Goal: Find specific page/section: Find specific page/section

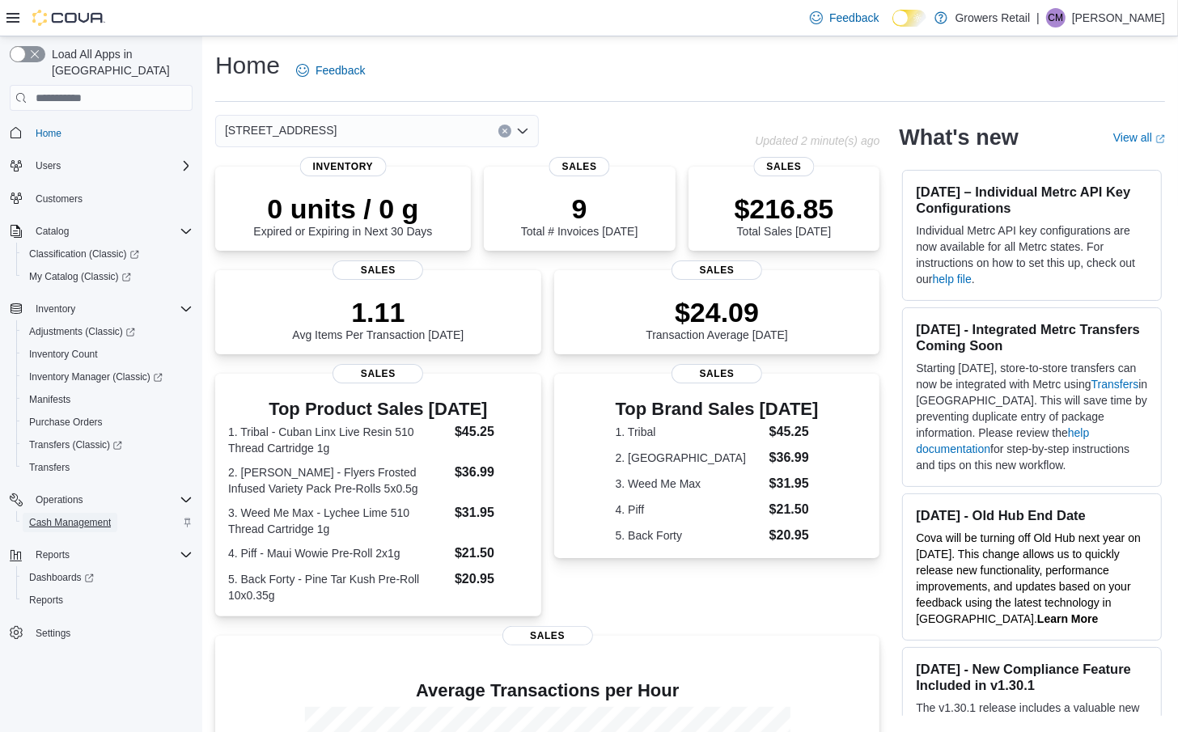
click at [89, 516] on span "Cash Management" at bounding box center [70, 522] width 82 height 13
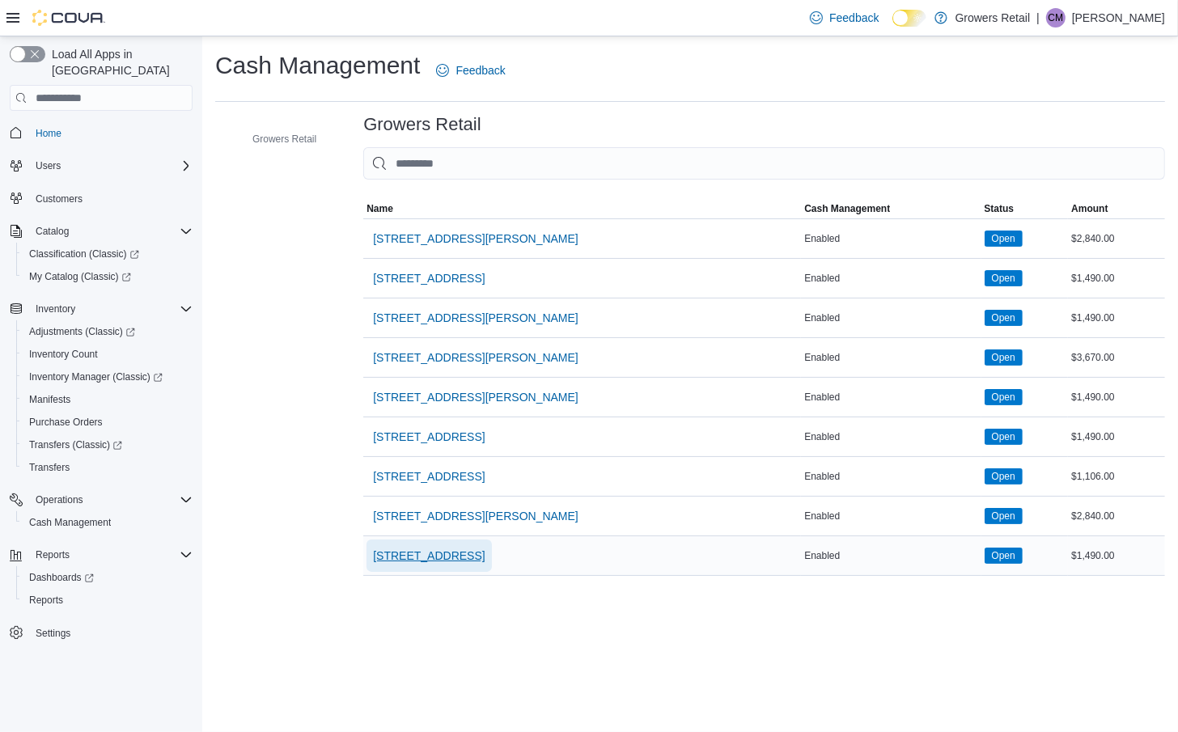
click at [409, 555] on span "[STREET_ADDRESS]" at bounding box center [429, 556] width 112 height 16
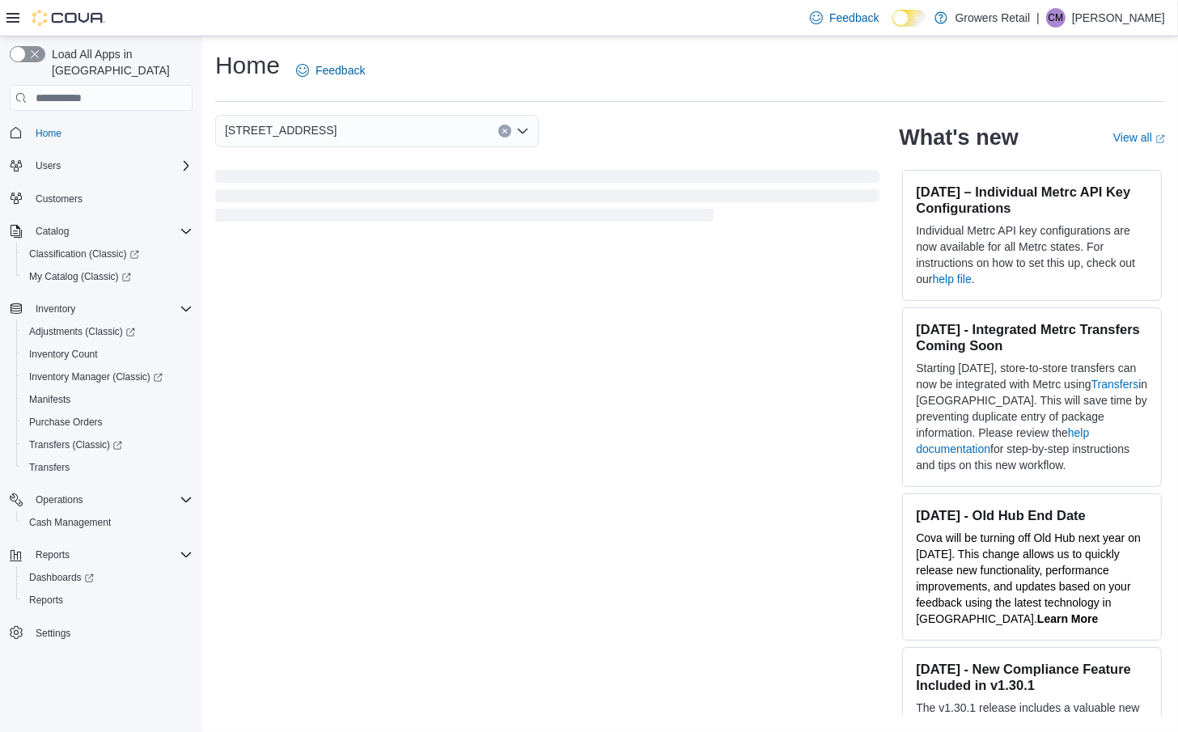
click at [12, 20] on icon at bounding box center [12, 17] width 13 height 13
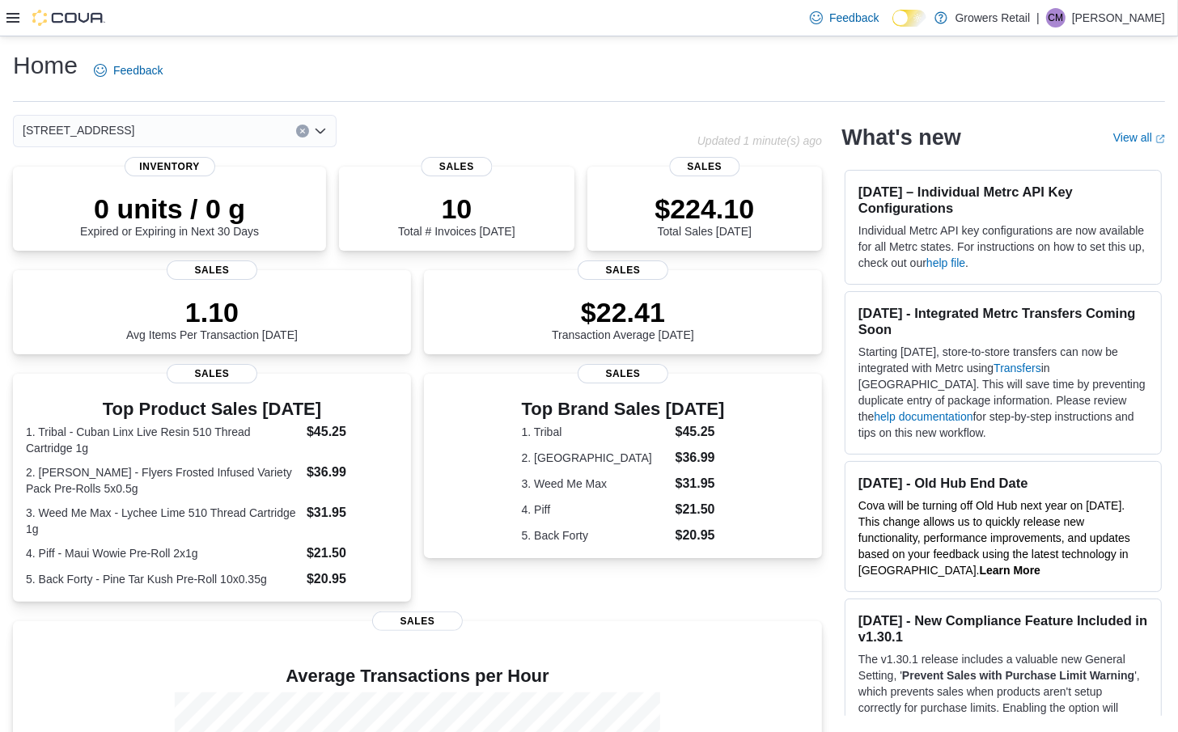
click at [12, 20] on icon at bounding box center [12, 17] width 13 height 13
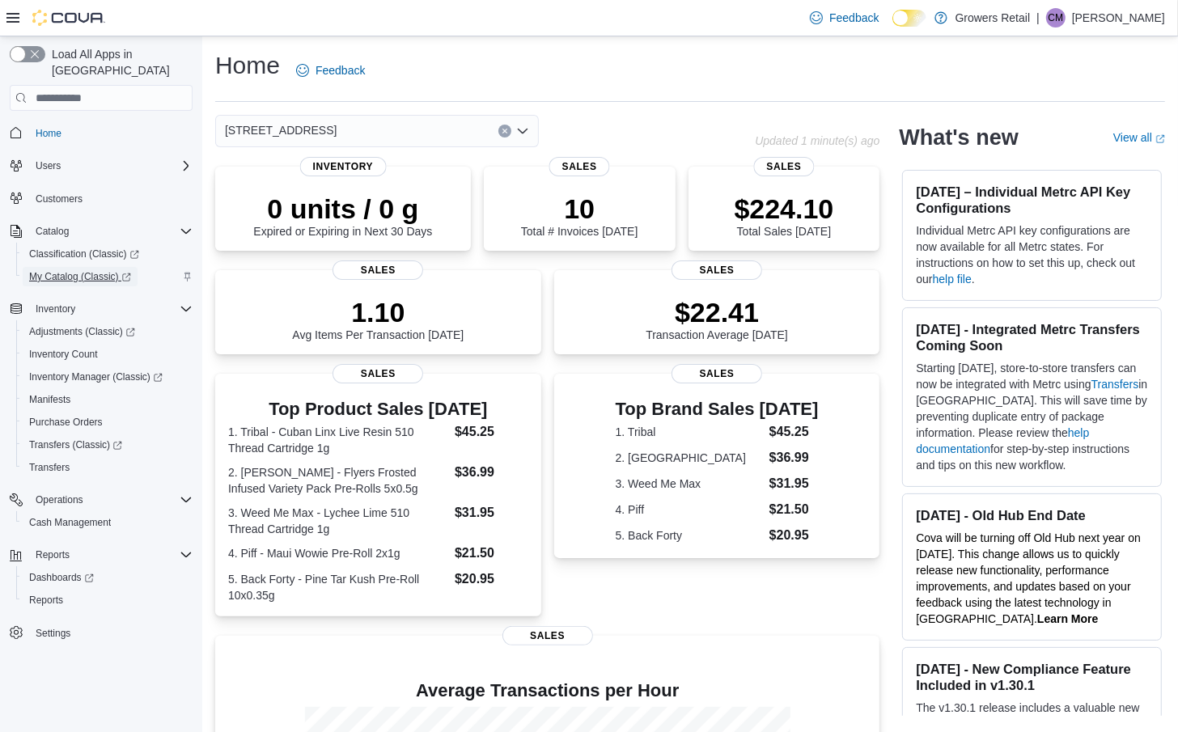
click at [94, 270] on span "My Catalog (Classic)" at bounding box center [80, 276] width 102 height 13
